Goal: Go to known website: Access a specific website the user already knows

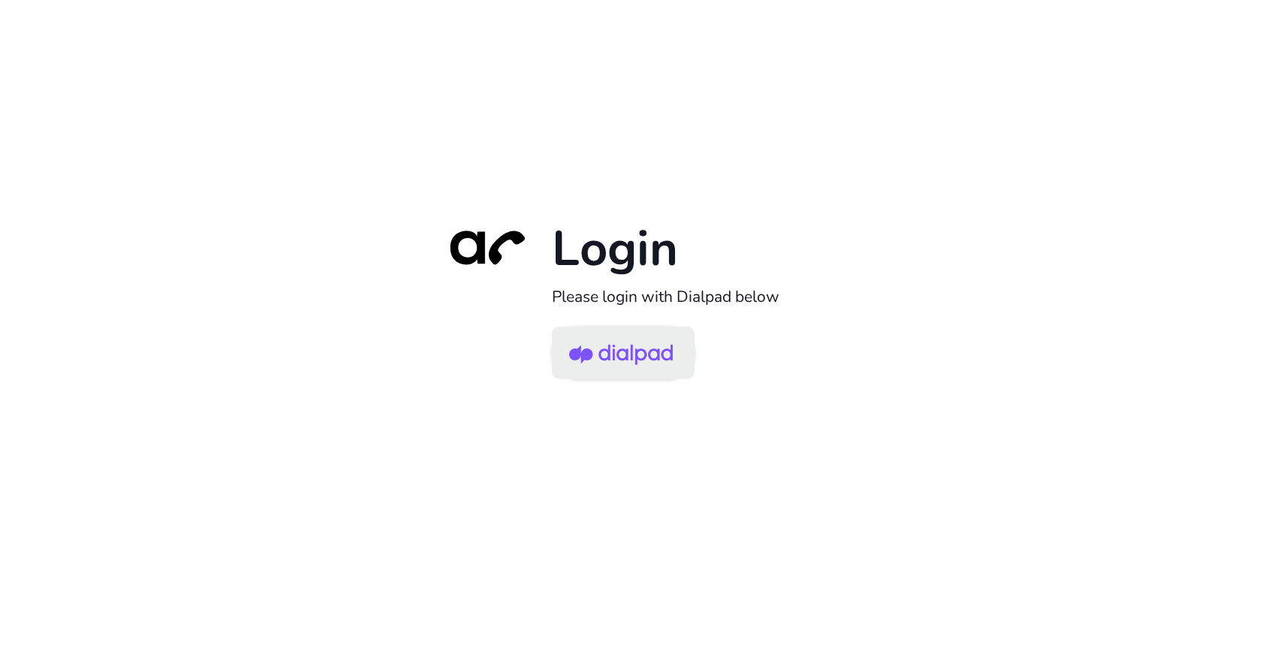
click at [631, 367] on img at bounding box center [621, 354] width 104 height 49
click at [642, 355] on img at bounding box center [621, 354] width 104 height 49
click at [611, 368] on img at bounding box center [621, 354] width 104 height 49
